Goal: Information Seeking & Learning: Learn about a topic

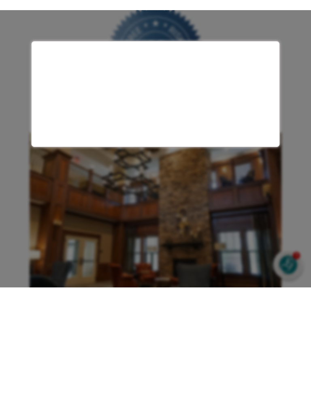
scroll to position [427, 0]
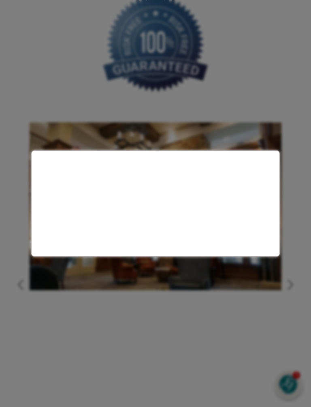
click at [219, 361] on div at bounding box center [155, 203] width 311 height 407
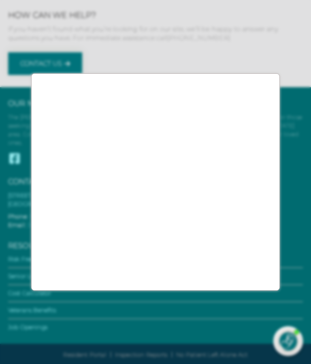
scroll to position [2975, 0]
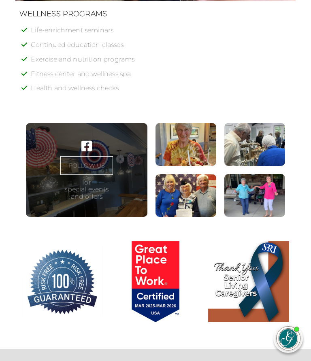
scroll to position [2977, 0]
